Goal: Information Seeking & Learning: Learn about a topic

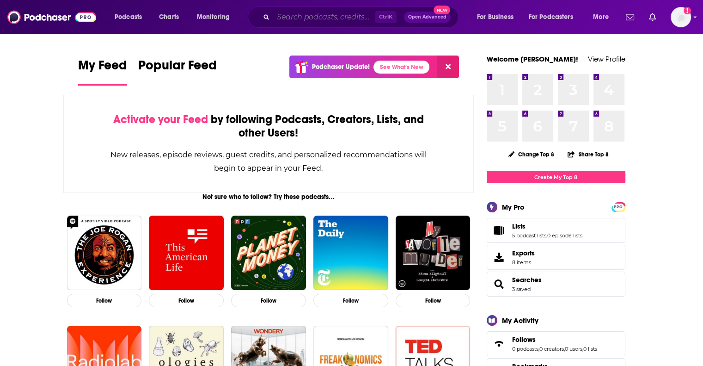
click at [358, 13] on input "Search podcasts, credits, & more..." at bounding box center [324, 17] width 102 height 15
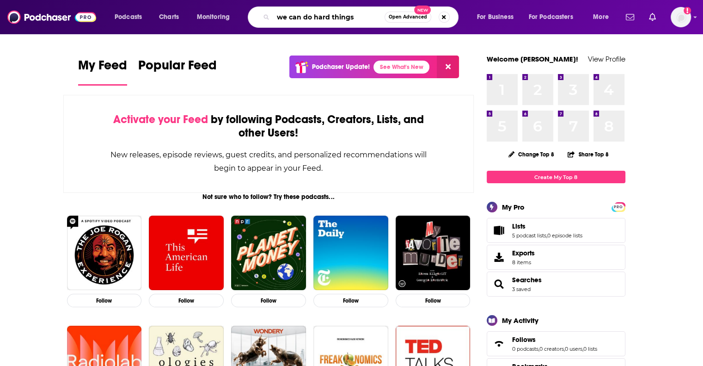
type input "we can do hard things"
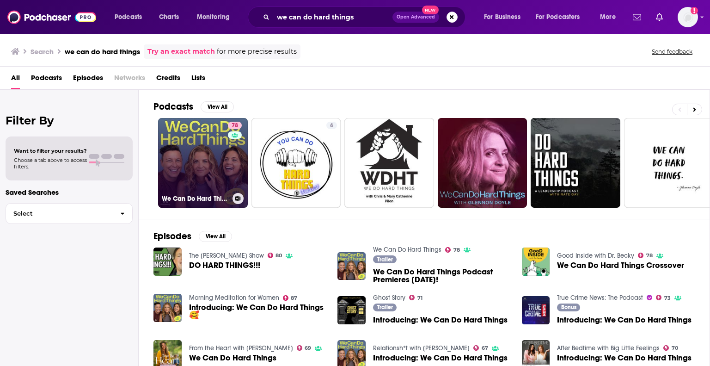
click at [194, 160] on link "78 We Can Do Hard Things" at bounding box center [203, 163] width 90 height 90
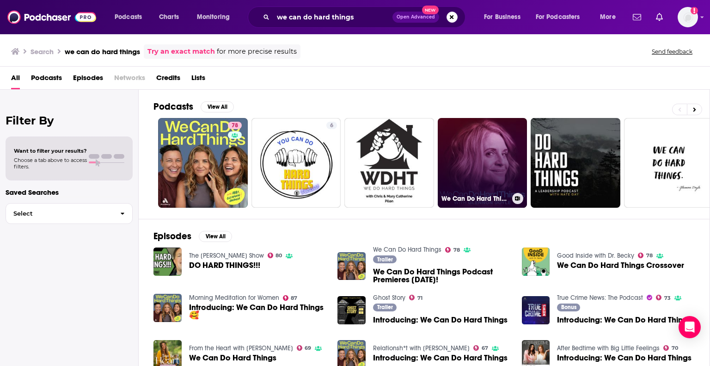
click at [485, 166] on link "We Can Do Hard Things with [PERSON_NAME]" at bounding box center [483, 163] width 90 height 90
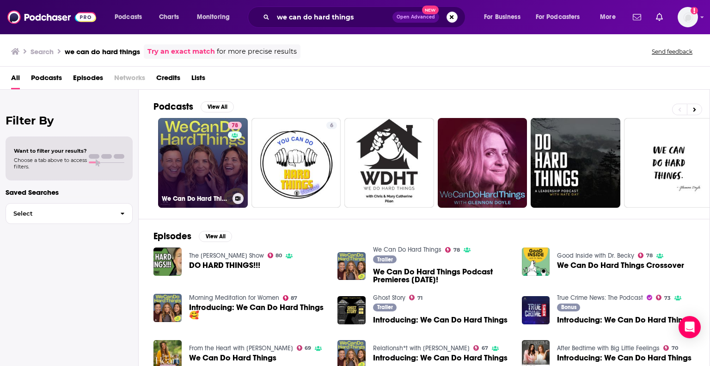
click at [213, 158] on link "78 We Can Do Hard Things" at bounding box center [203, 163] width 90 height 90
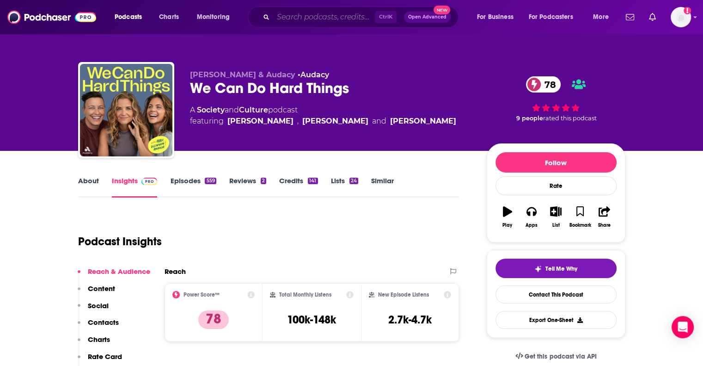
click at [323, 19] on input "Search podcasts, credits, & more..." at bounding box center [324, 17] width 102 height 15
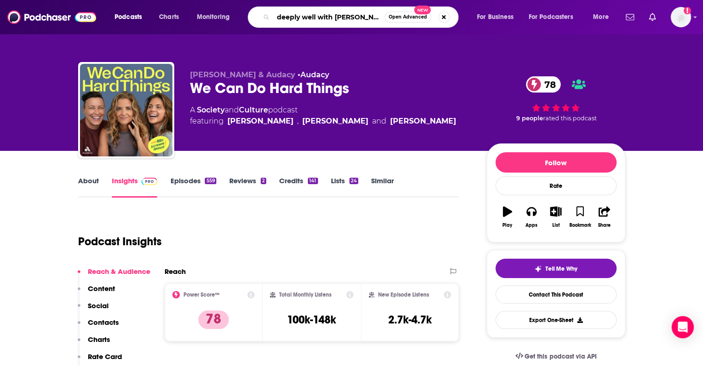
type input "deeply well with [PERSON_NAME]"
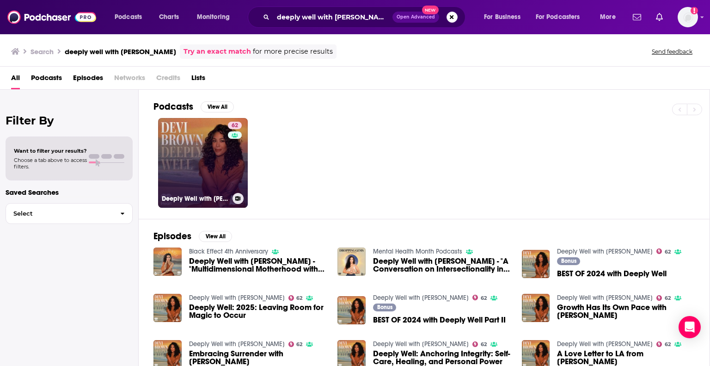
click at [224, 179] on link "62 Deeply Well with [PERSON_NAME]" at bounding box center [203, 163] width 90 height 90
